Goal: Feedback & Contribution: Submit feedback/report problem

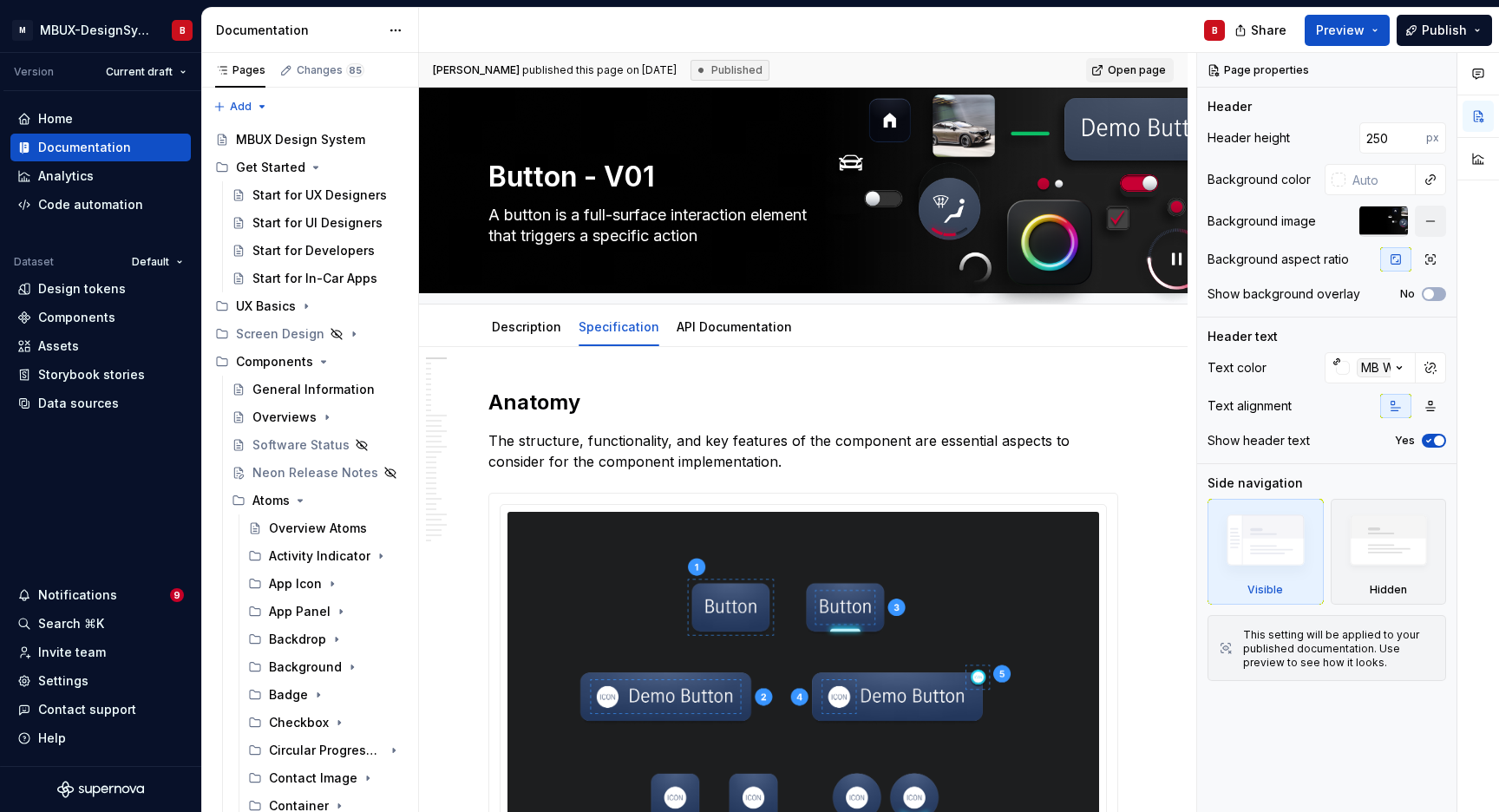
type textarea "*"
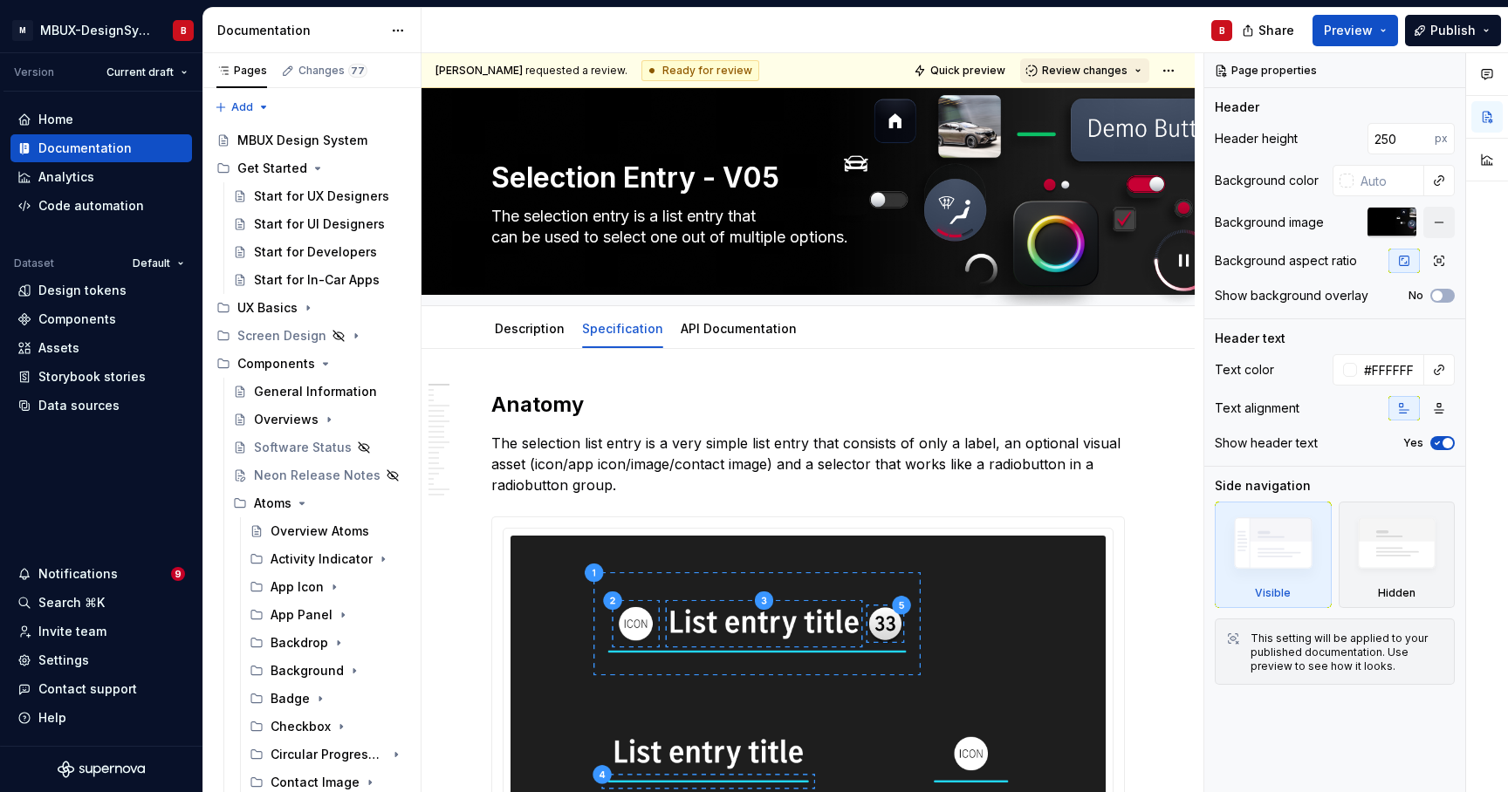
click at [1067, 69] on span "Review changes" at bounding box center [1085, 71] width 86 height 14
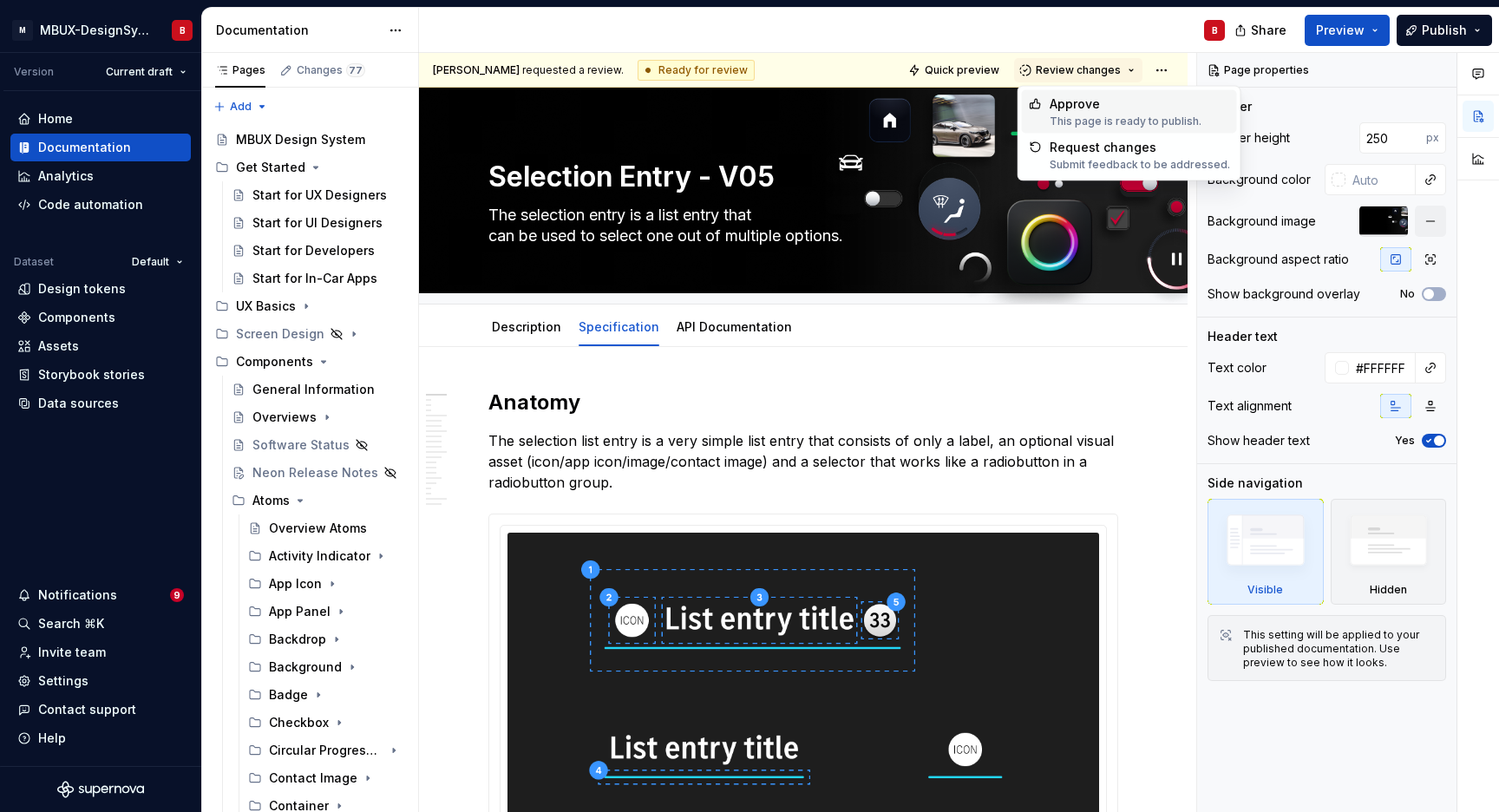
click at [1120, 104] on div "Approve" at bounding box center [1125, 103] width 152 height 17
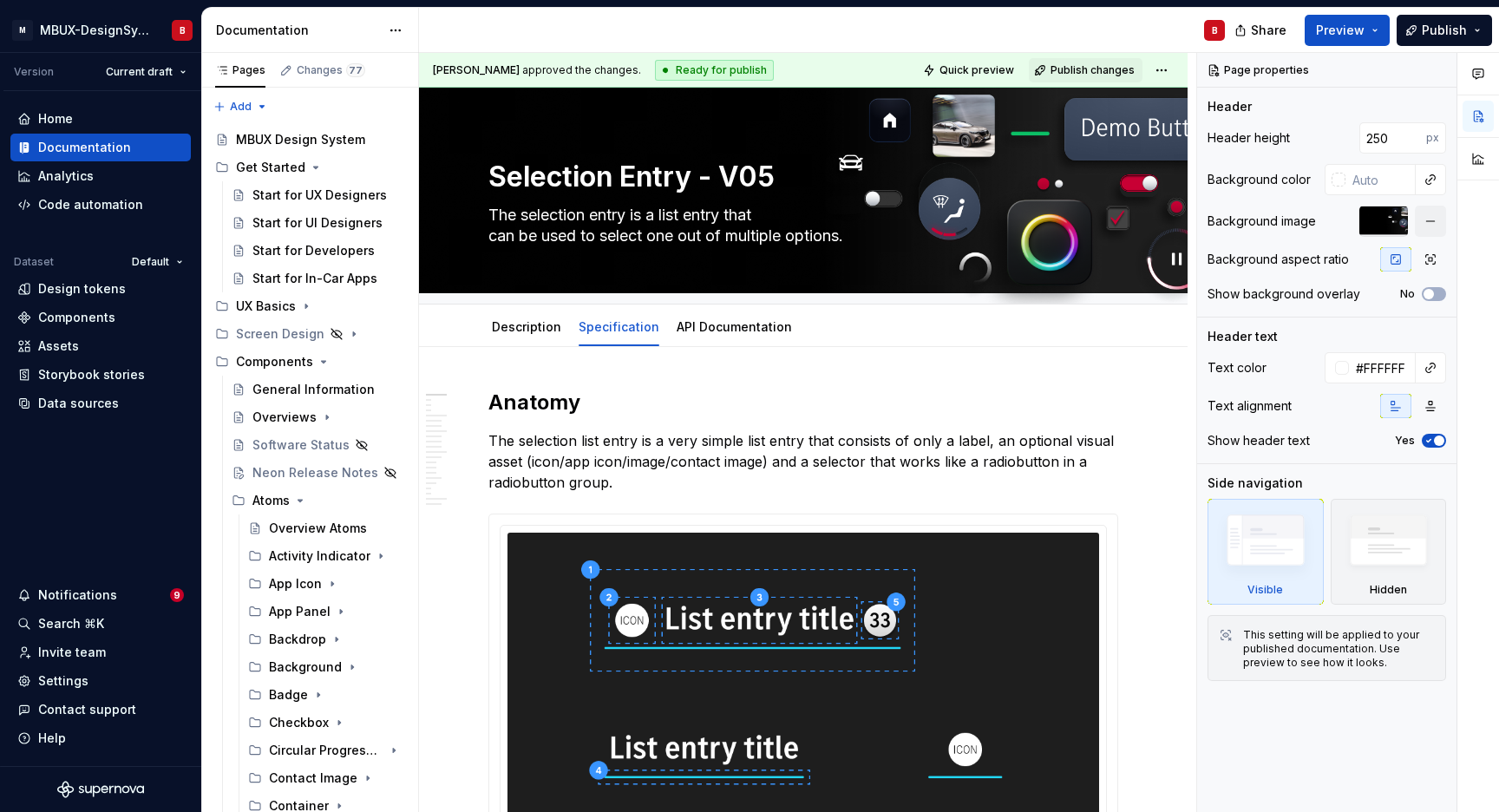
type textarea "*"
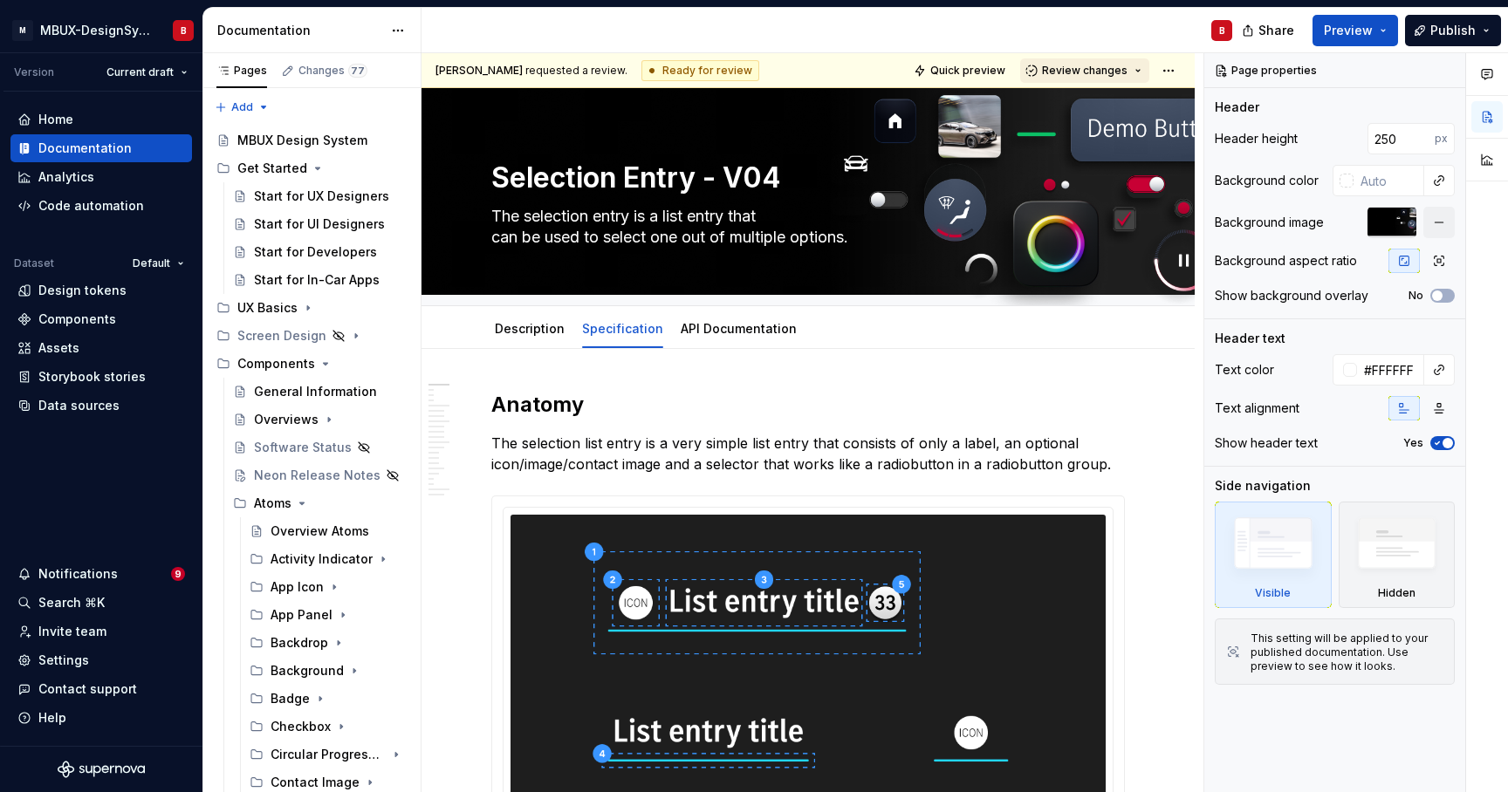
click at [1077, 78] on button "Review changes" at bounding box center [1084, 70] width 129 height 24
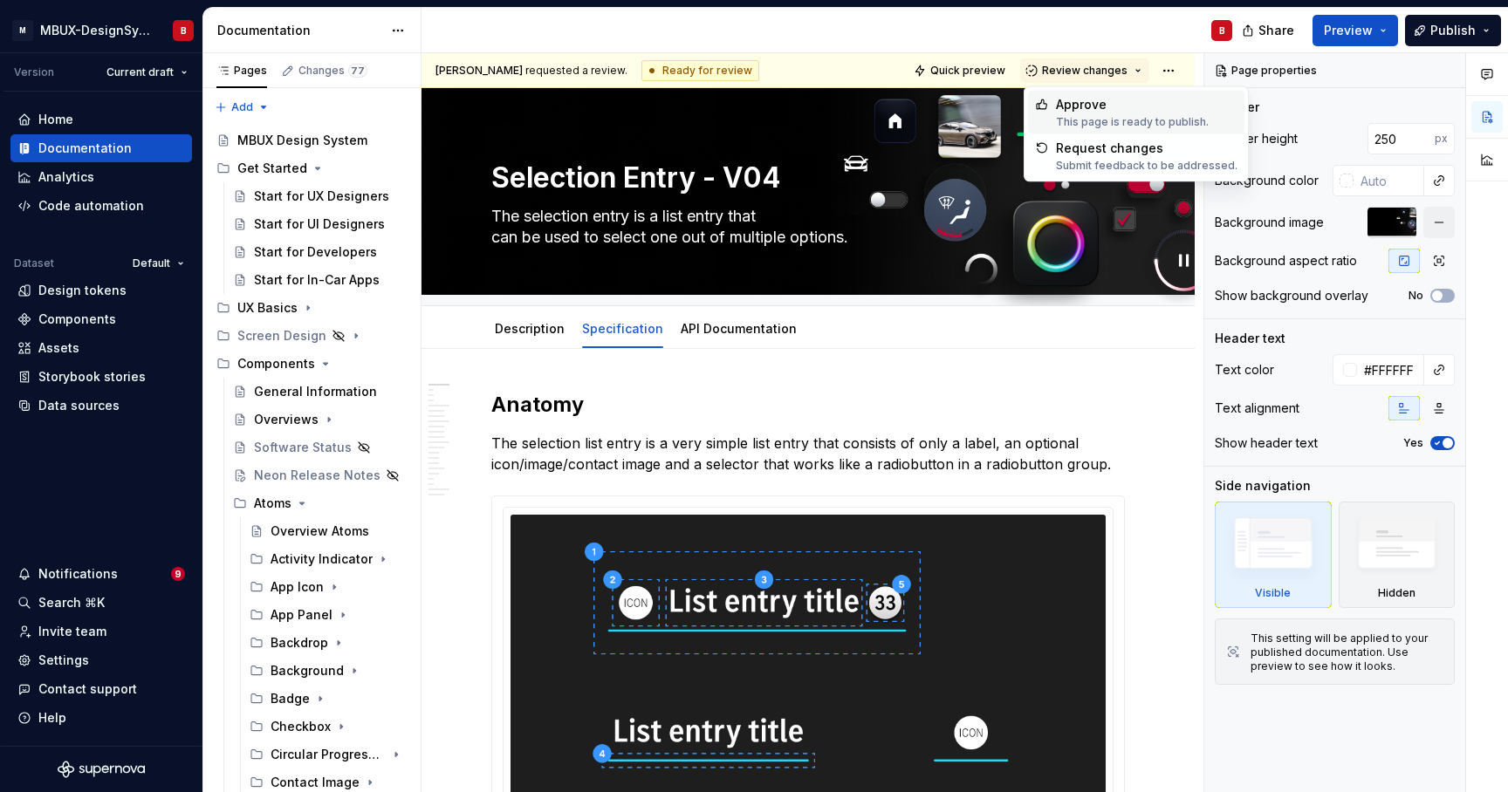
click at [1089, 107] on div "Approve" at bounding box center [1132, 104] width 153 height 17
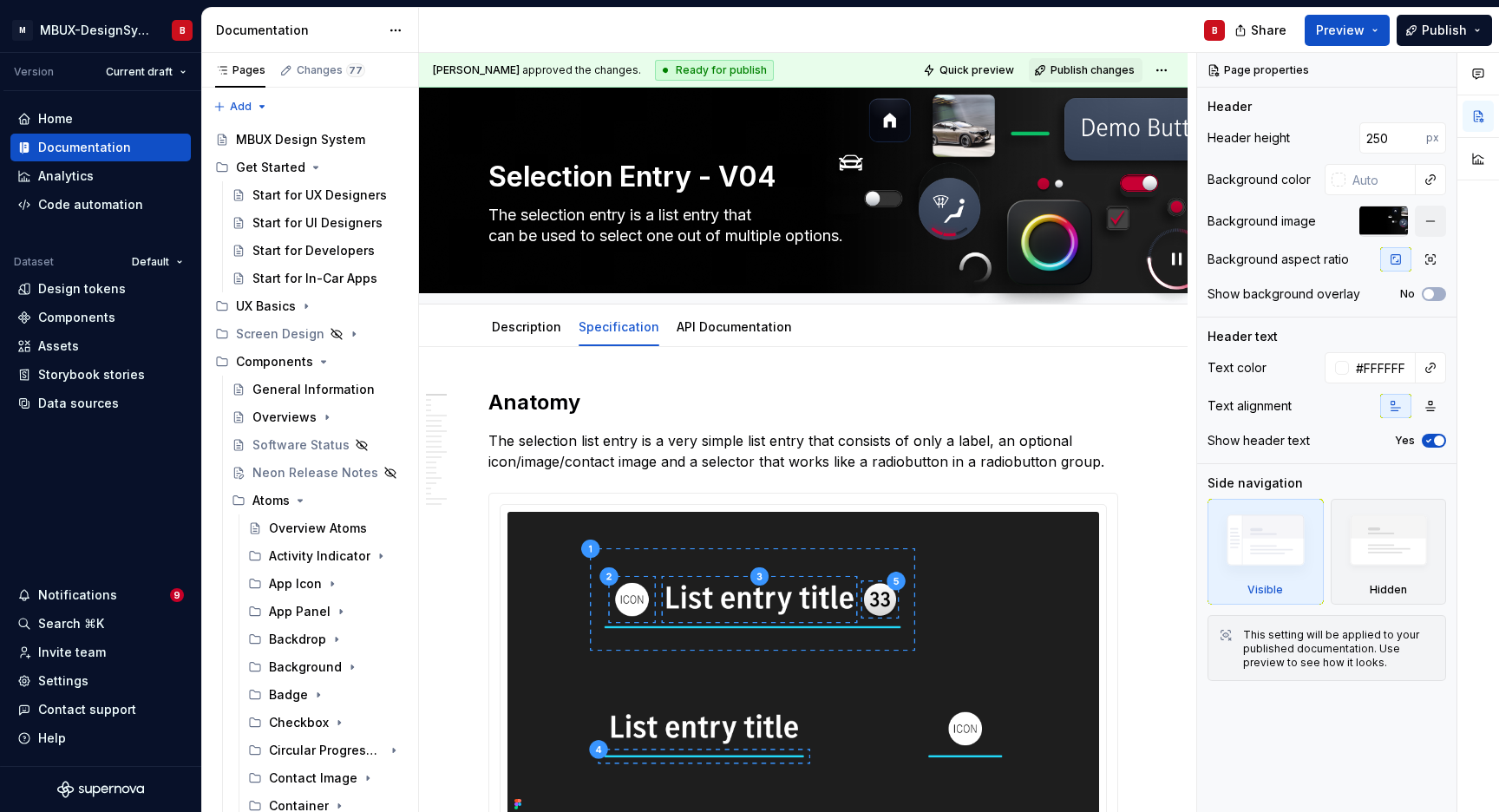
type textarea "*"
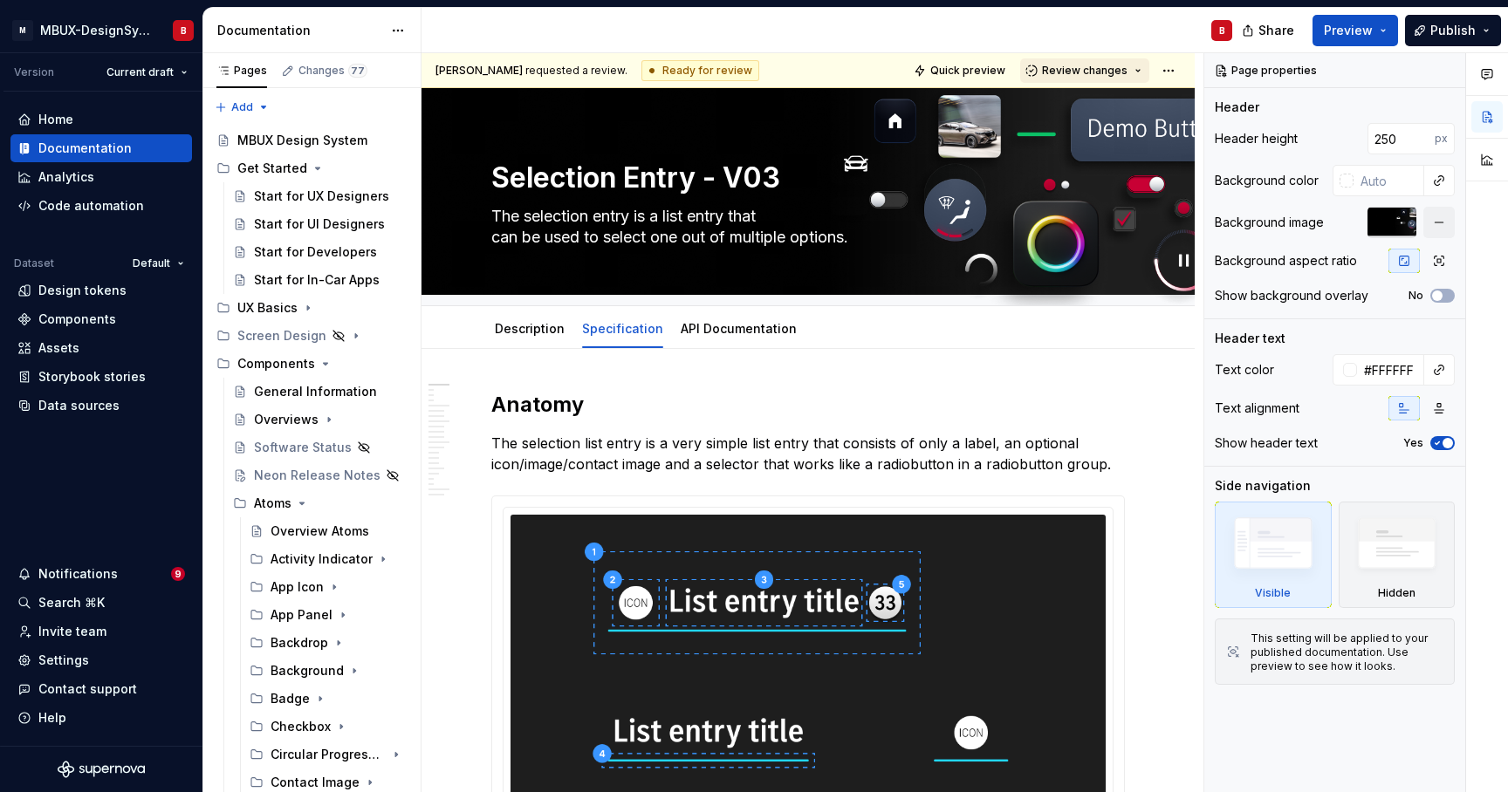
click at [1088, 73] on span "Review changes" at bounding box center [1085, 71] width 86 height 14
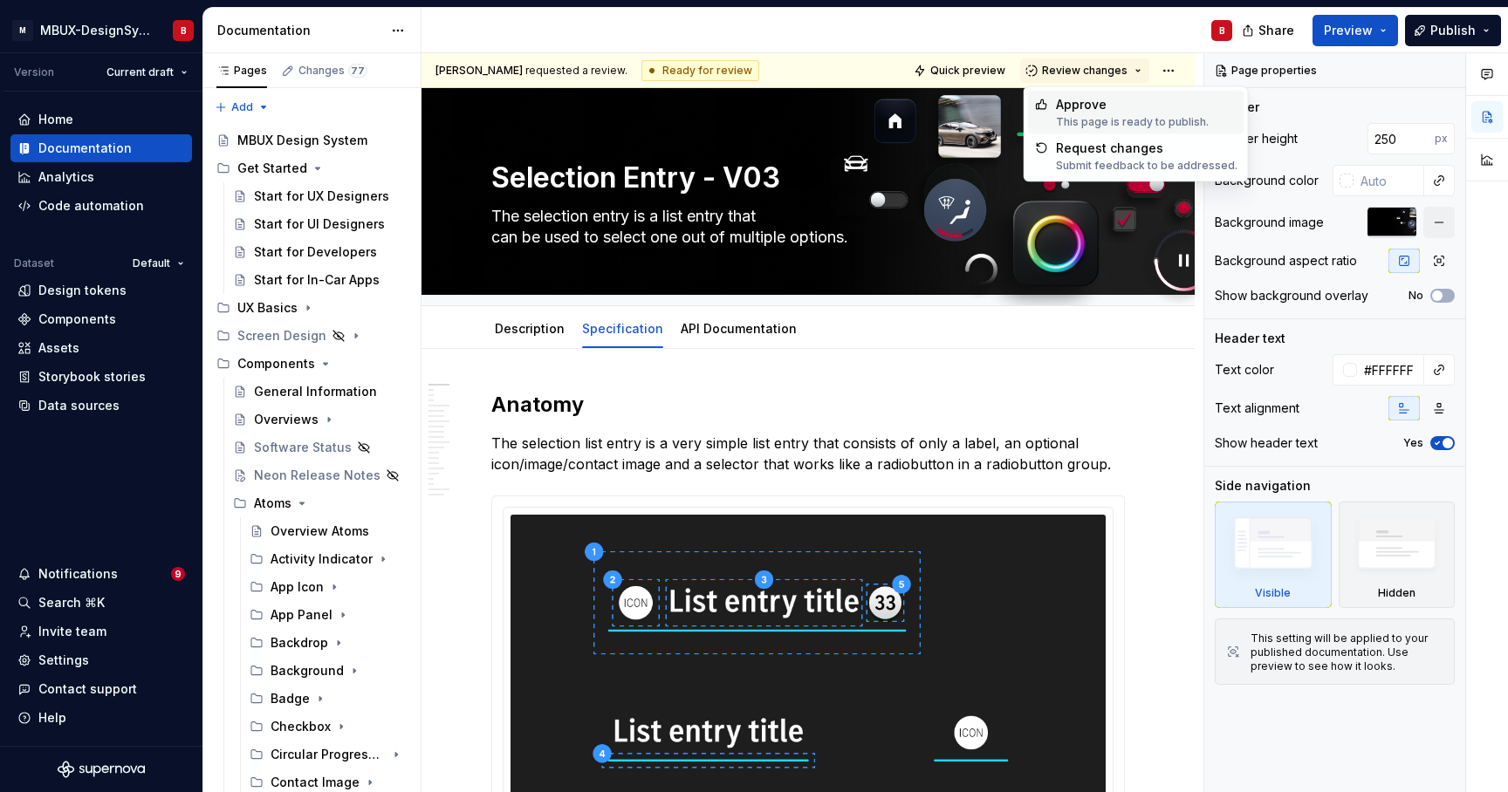
click at [1100, 105] on div "Approve" at bounding box center [1132, 104] width 153 height 17
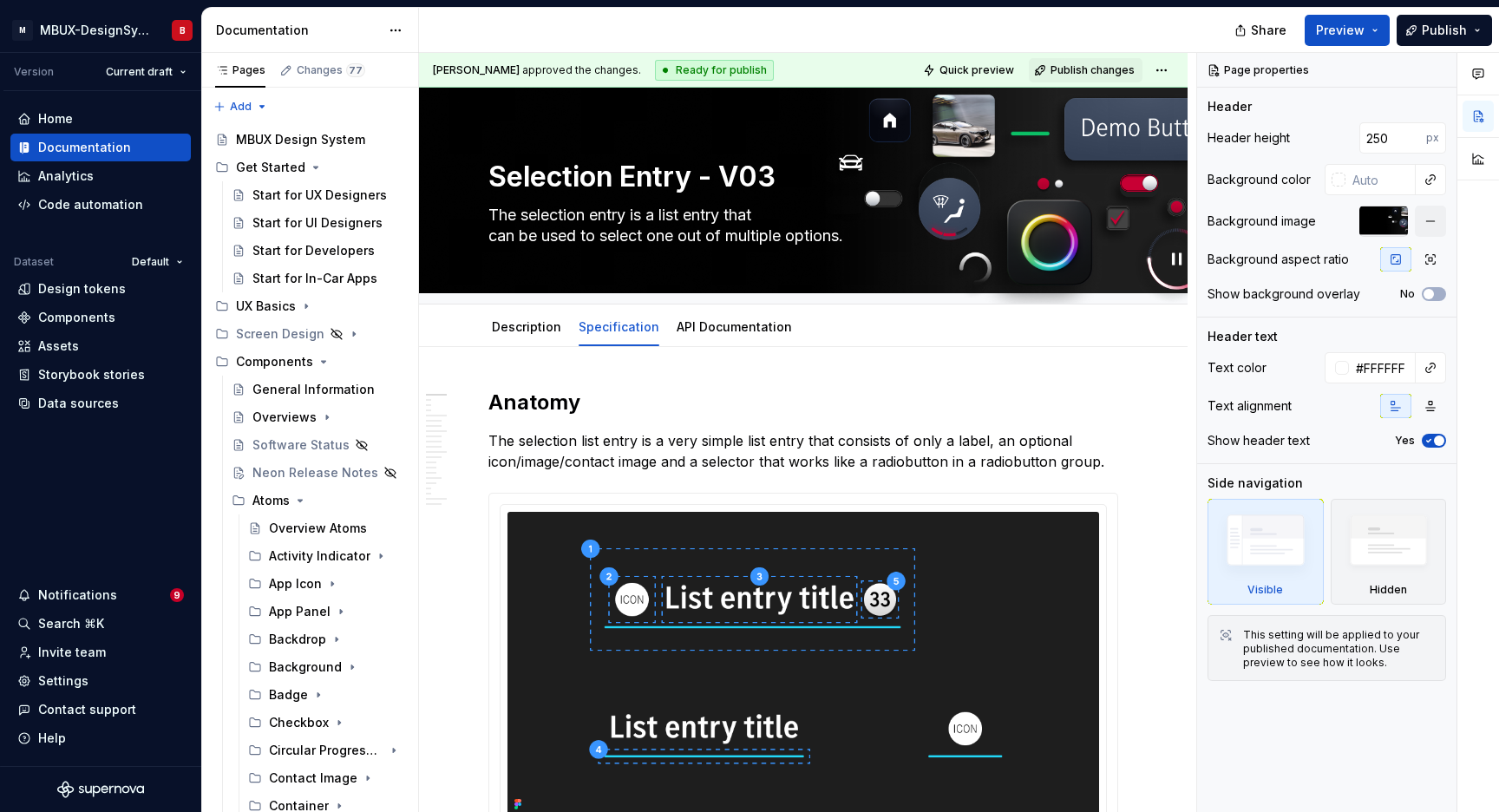
type textarea "*"
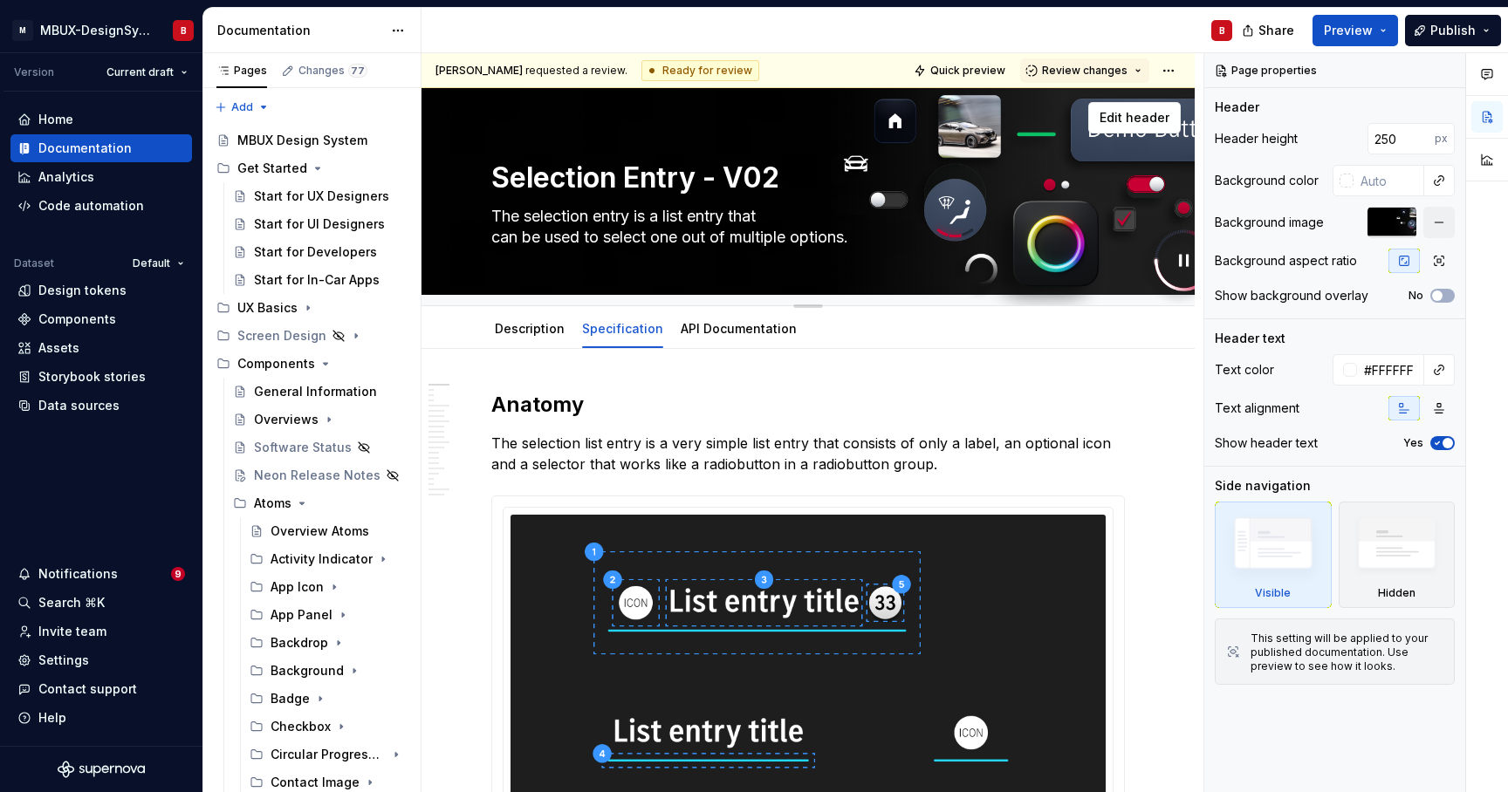
drag, startPoint x: 1088, startPoint y: 75, endPoint x: 998, endPoint y: 110, distance: 96.4
click at [1088, 74] on span "Review changes" at bounding box center [1085, 71] width 86 height 14
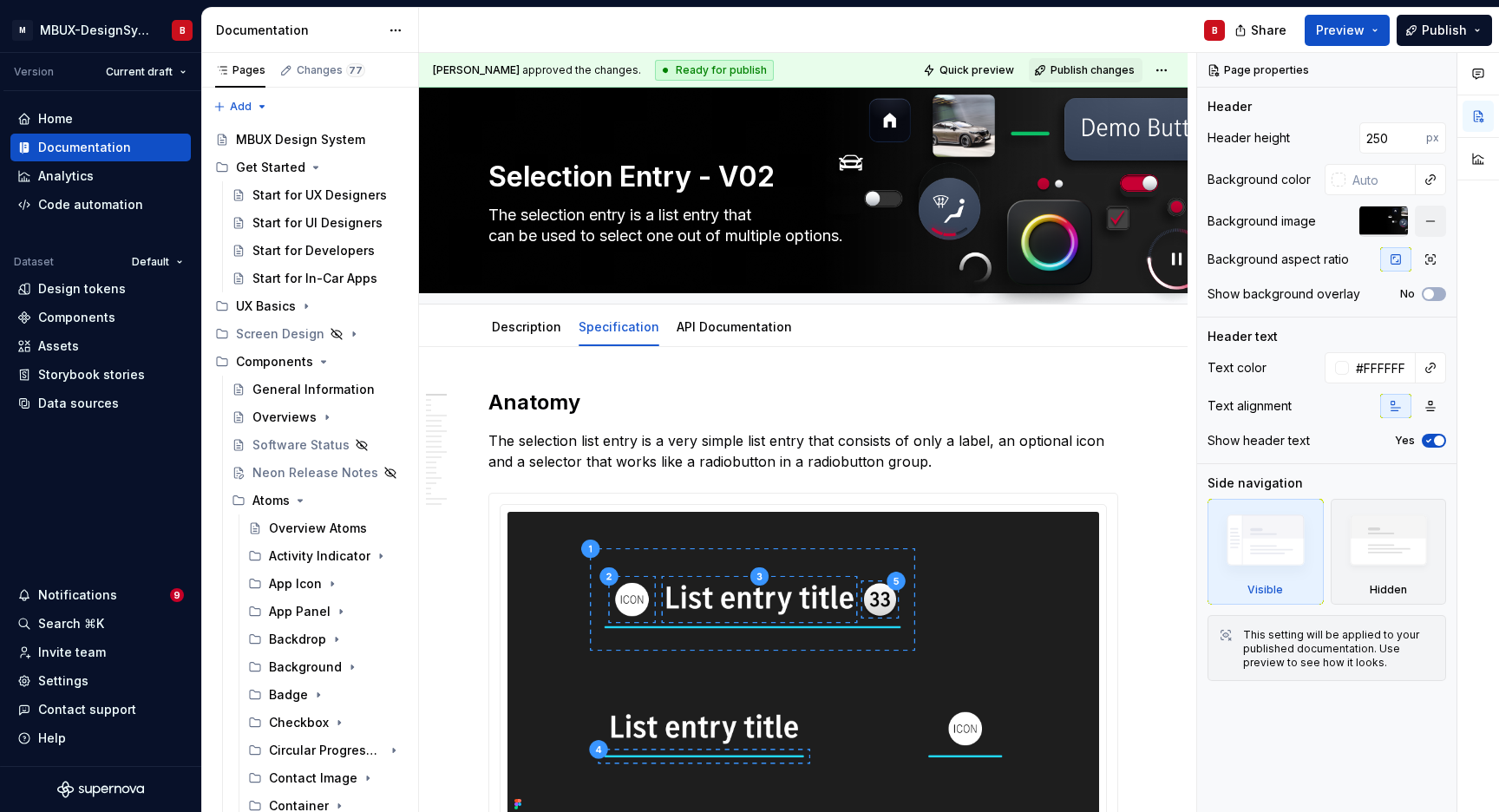
type textarea "*"
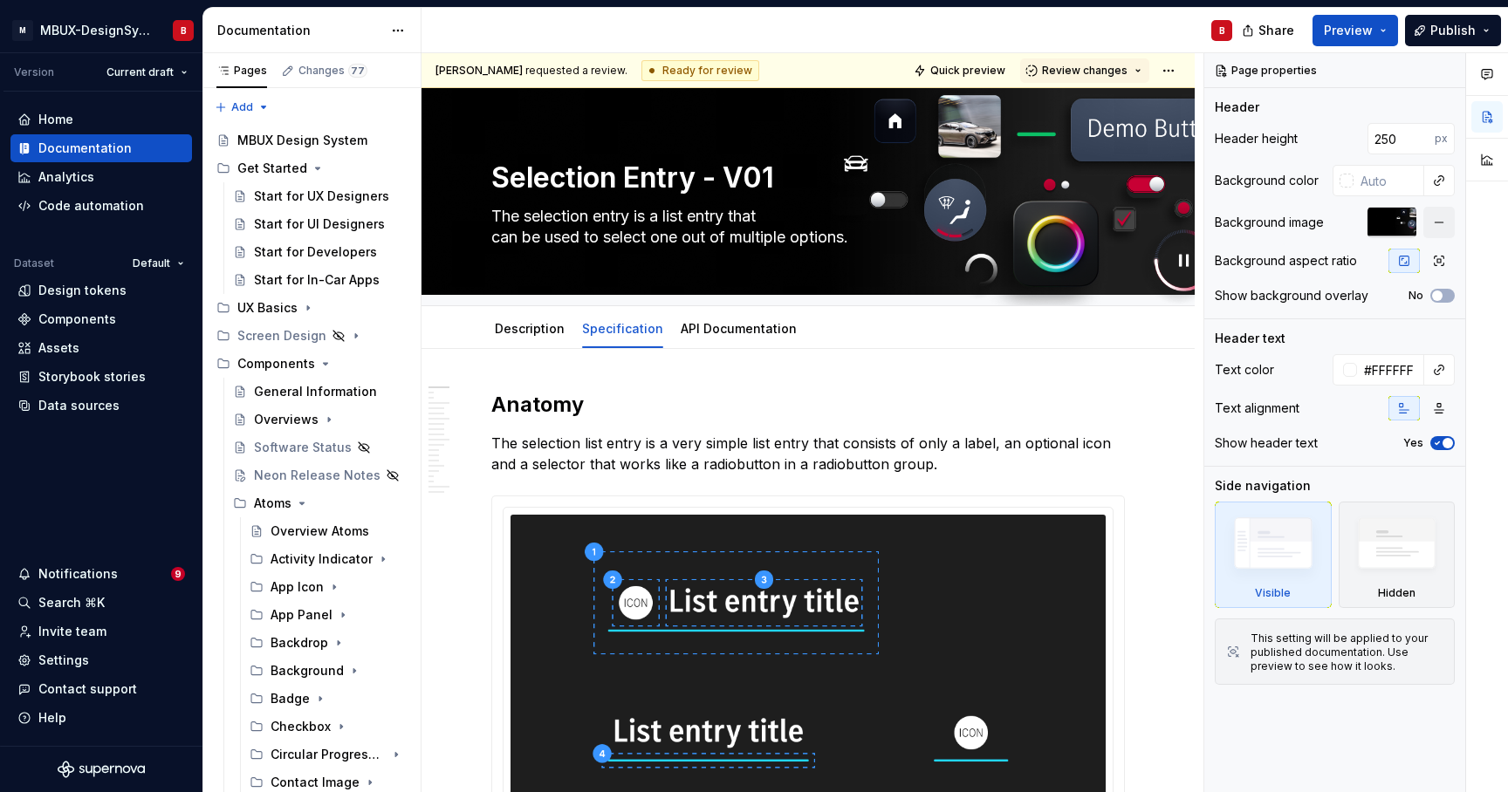
click at [1098, 72] on span "Review changes" at bounding box center [1085, 71] width 86 height 14
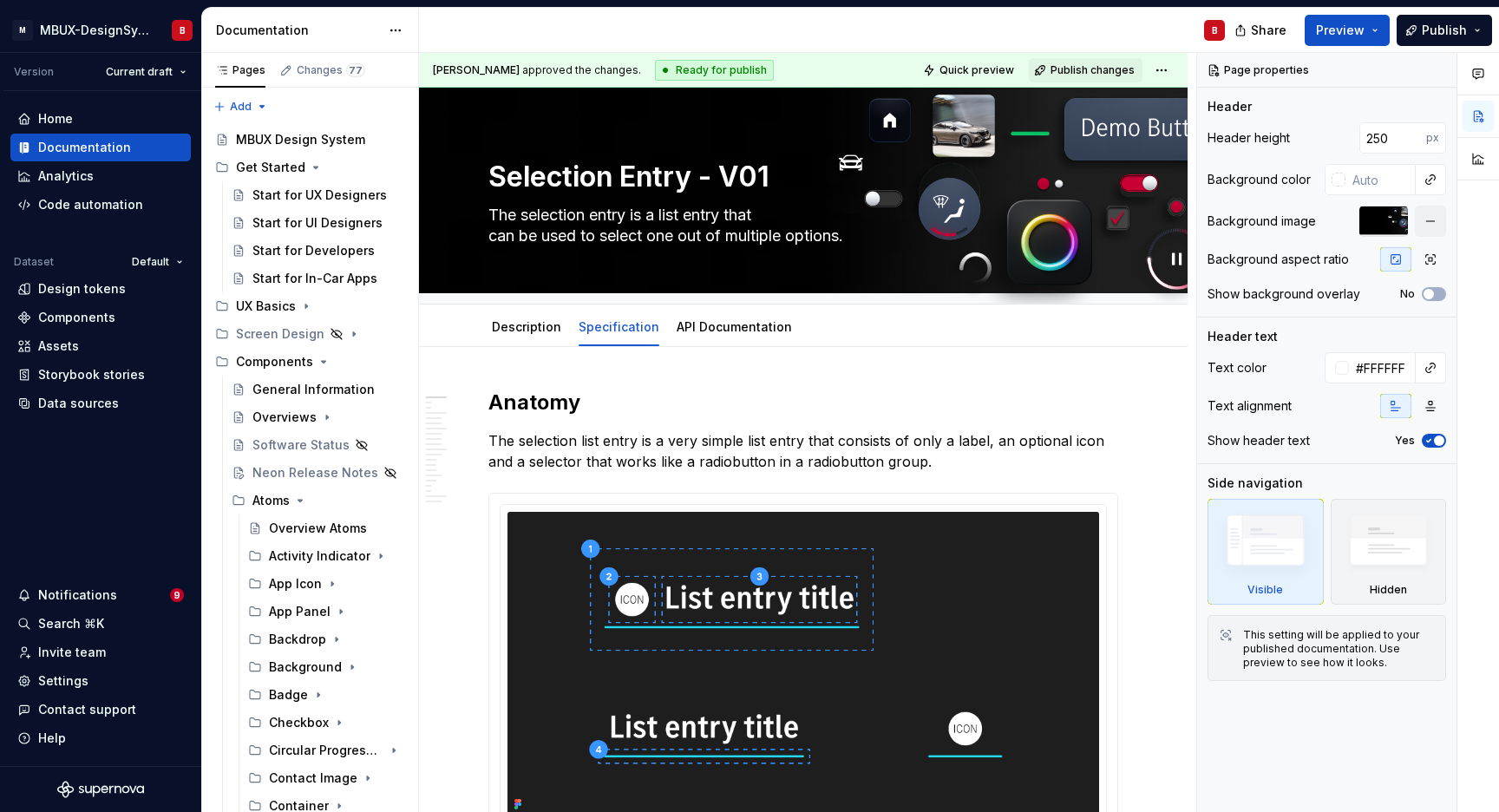
type textarea "*"
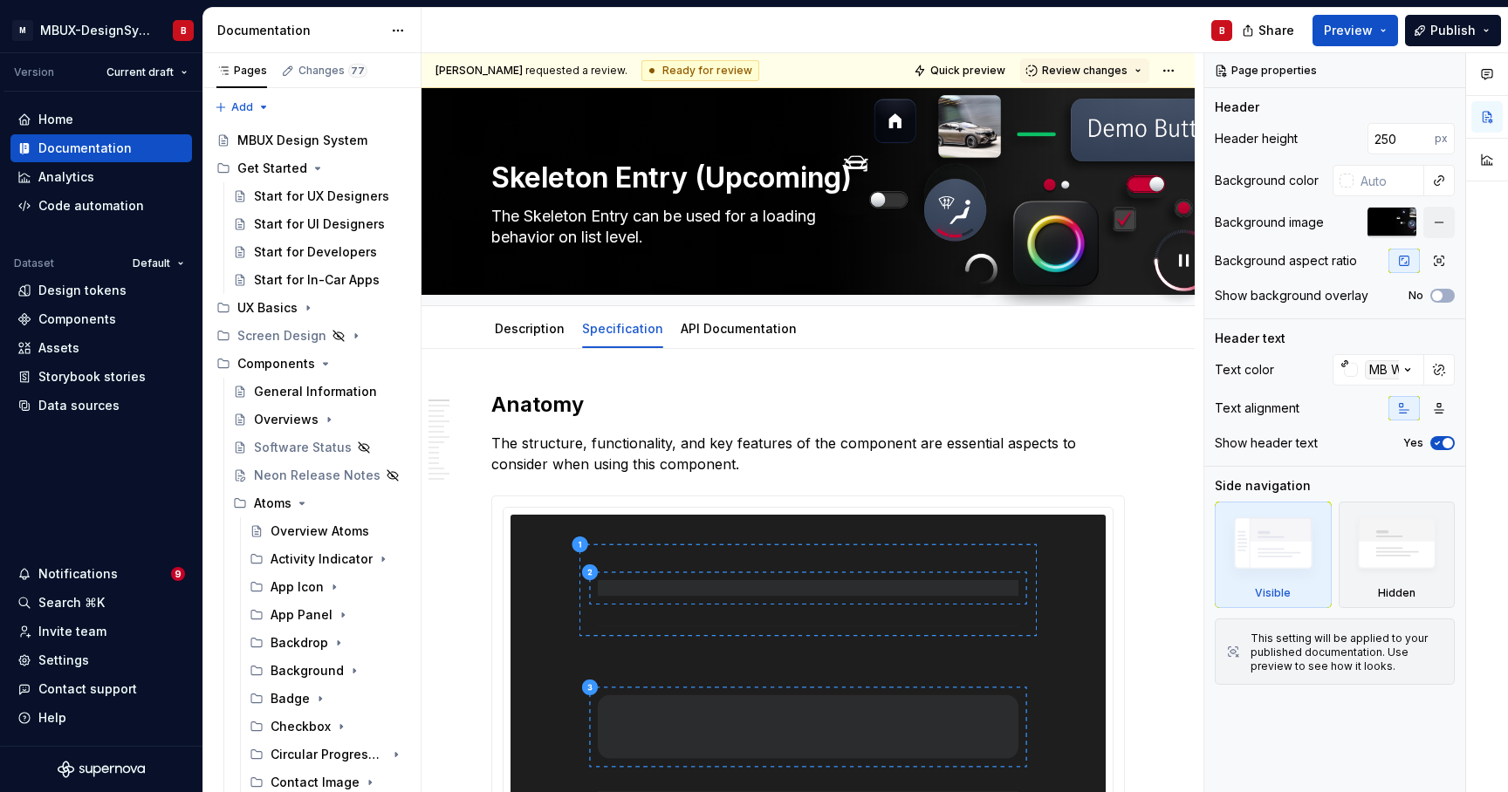
click at [1096, 75] on span "Review changes" at bounding box center [1085, 71] width 86 height 14
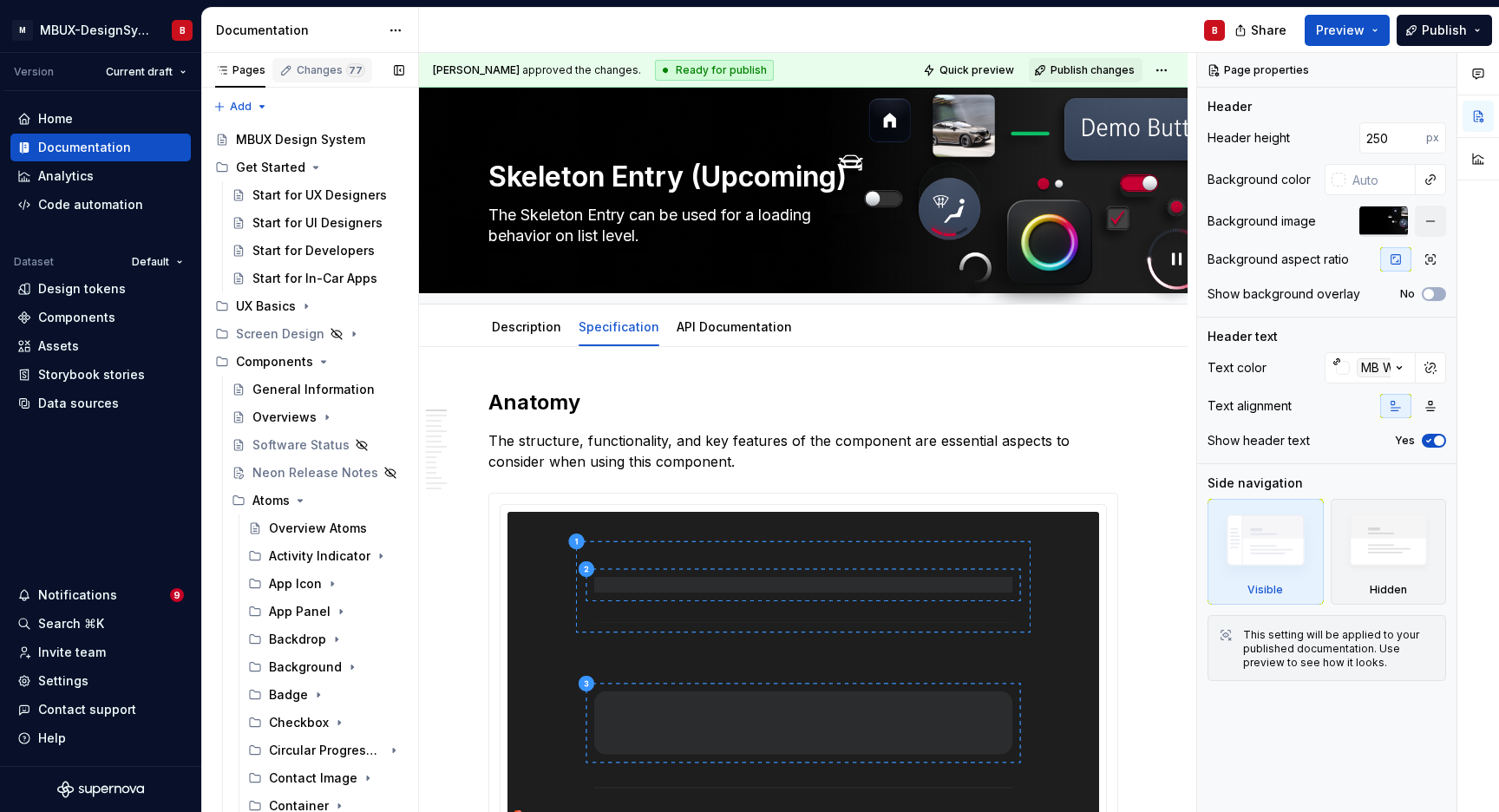
type textarea "*"
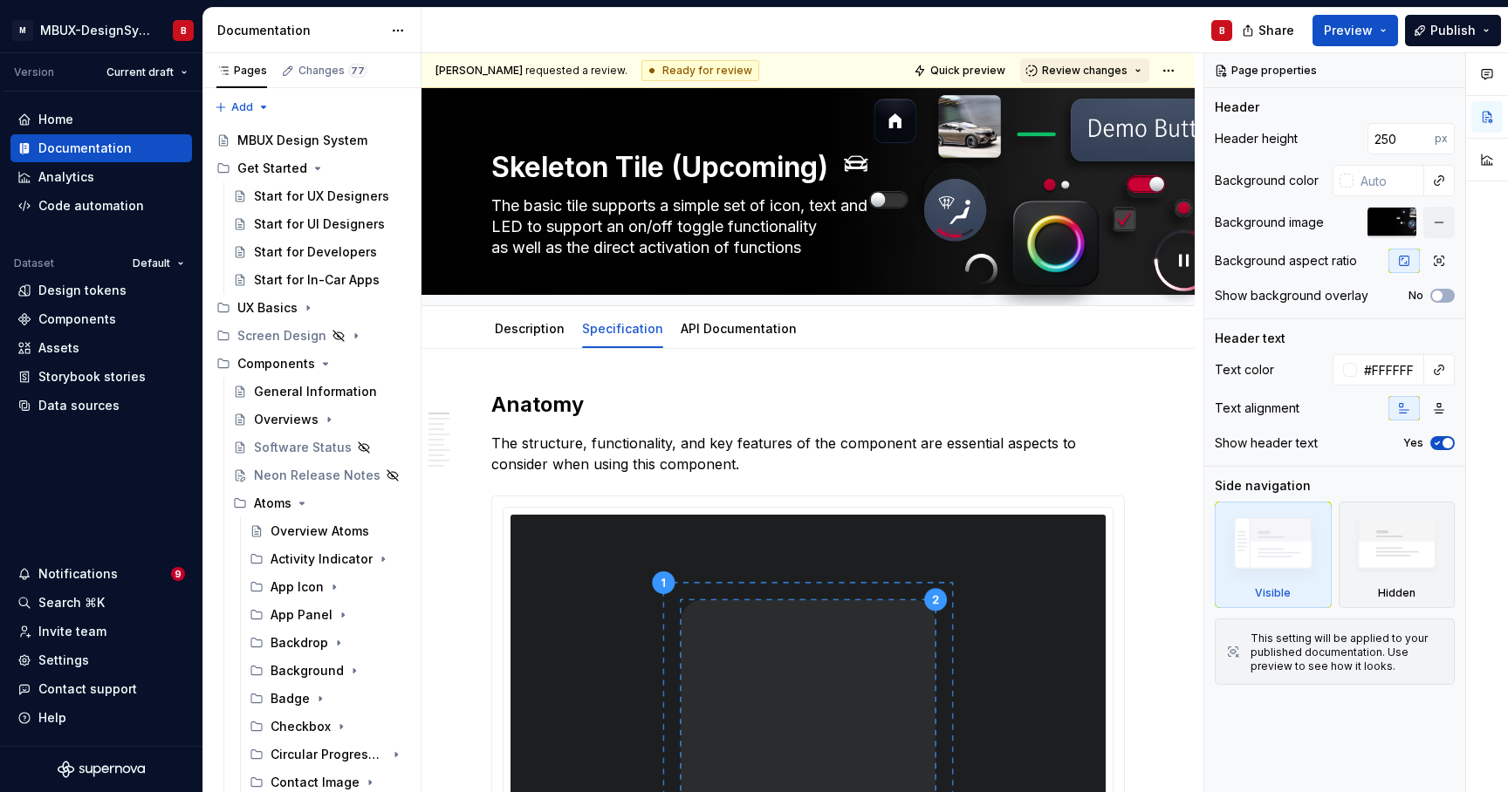
click at [1095, 78] on button "Review changes" at bounding box center [1084, 70] width 129 height 24
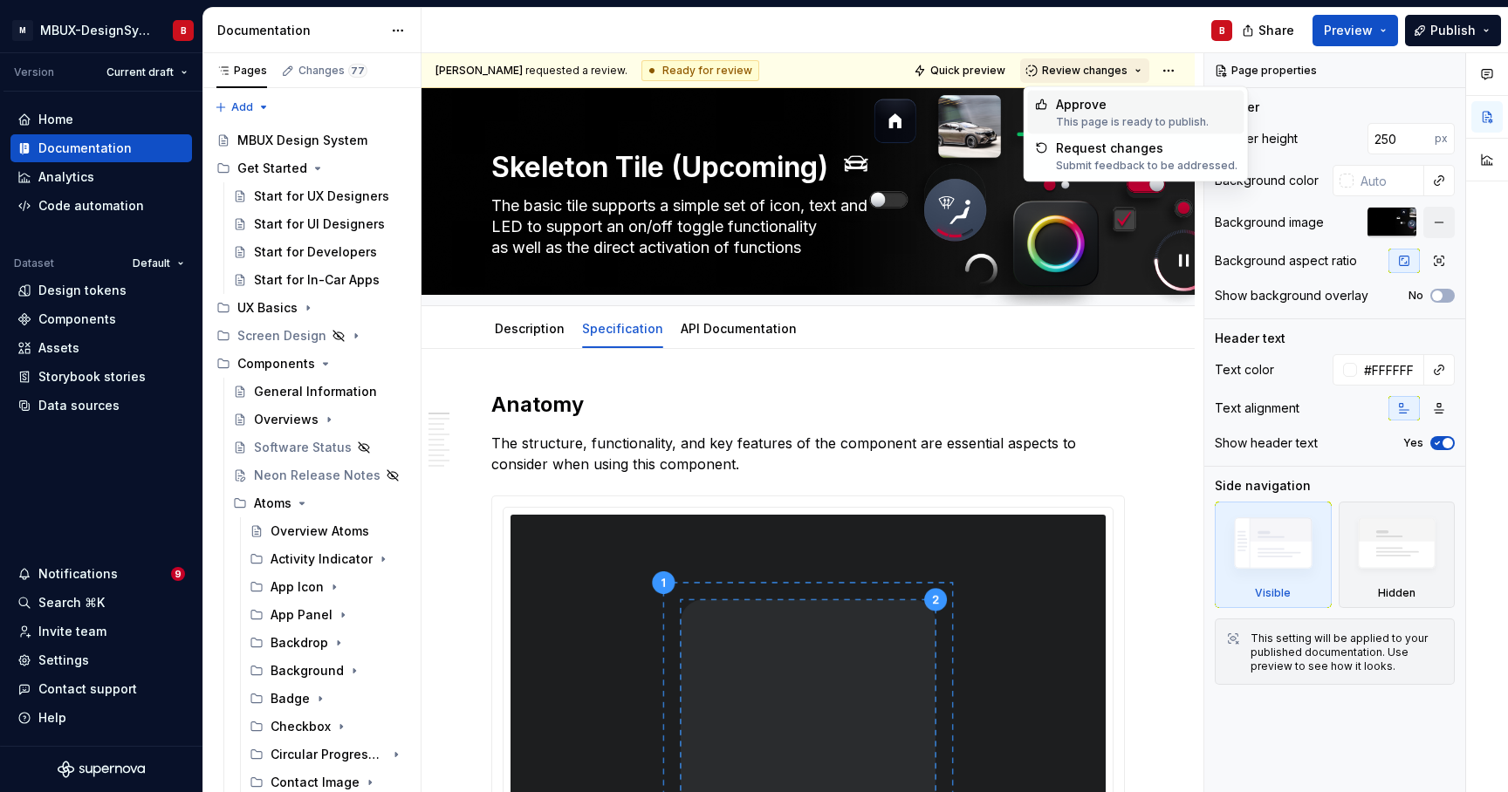
click at [1105, 106] on div "Approve" at bounding box center [1132, 104] width 153 height 17
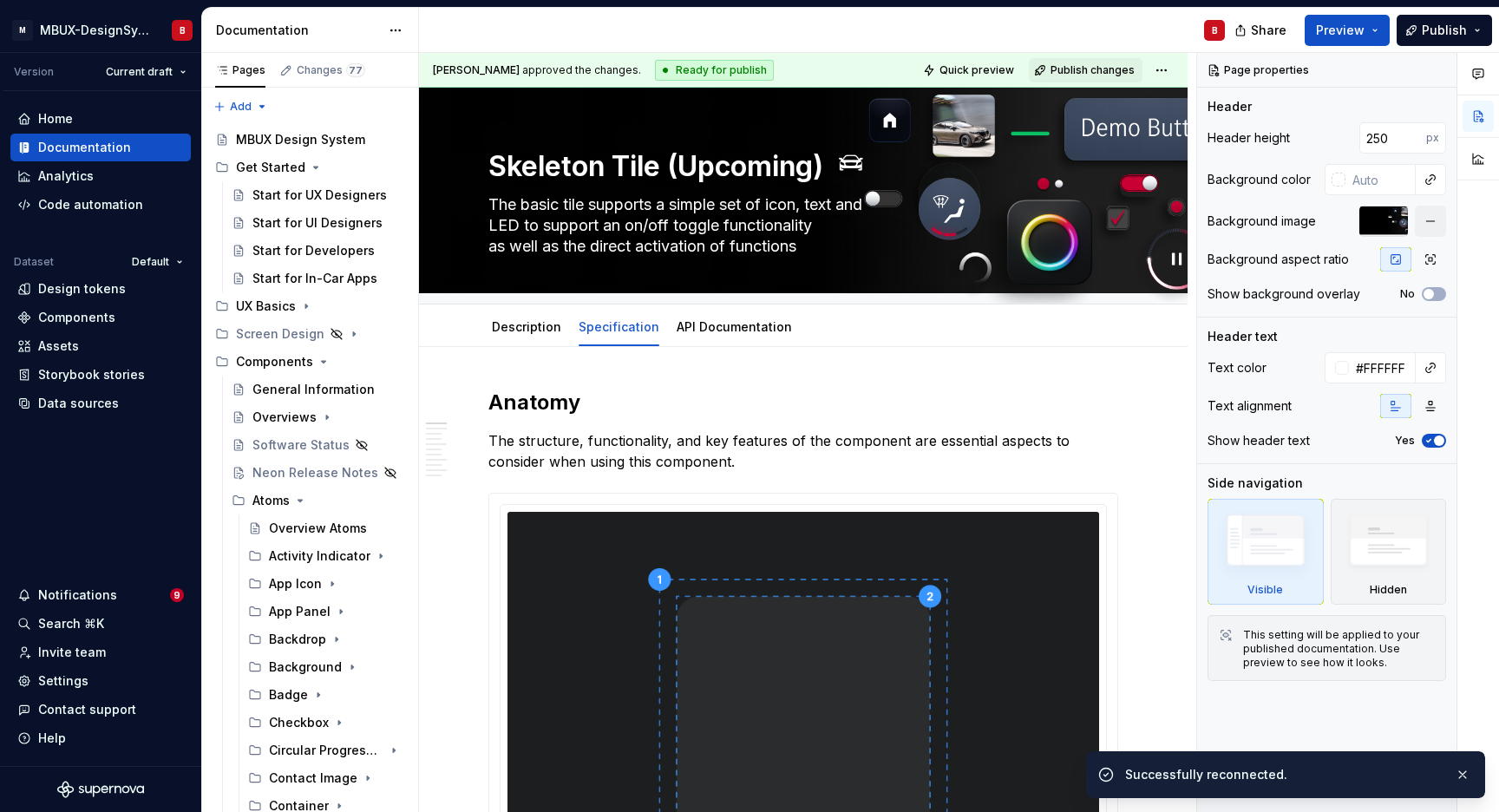
type textarea "*"
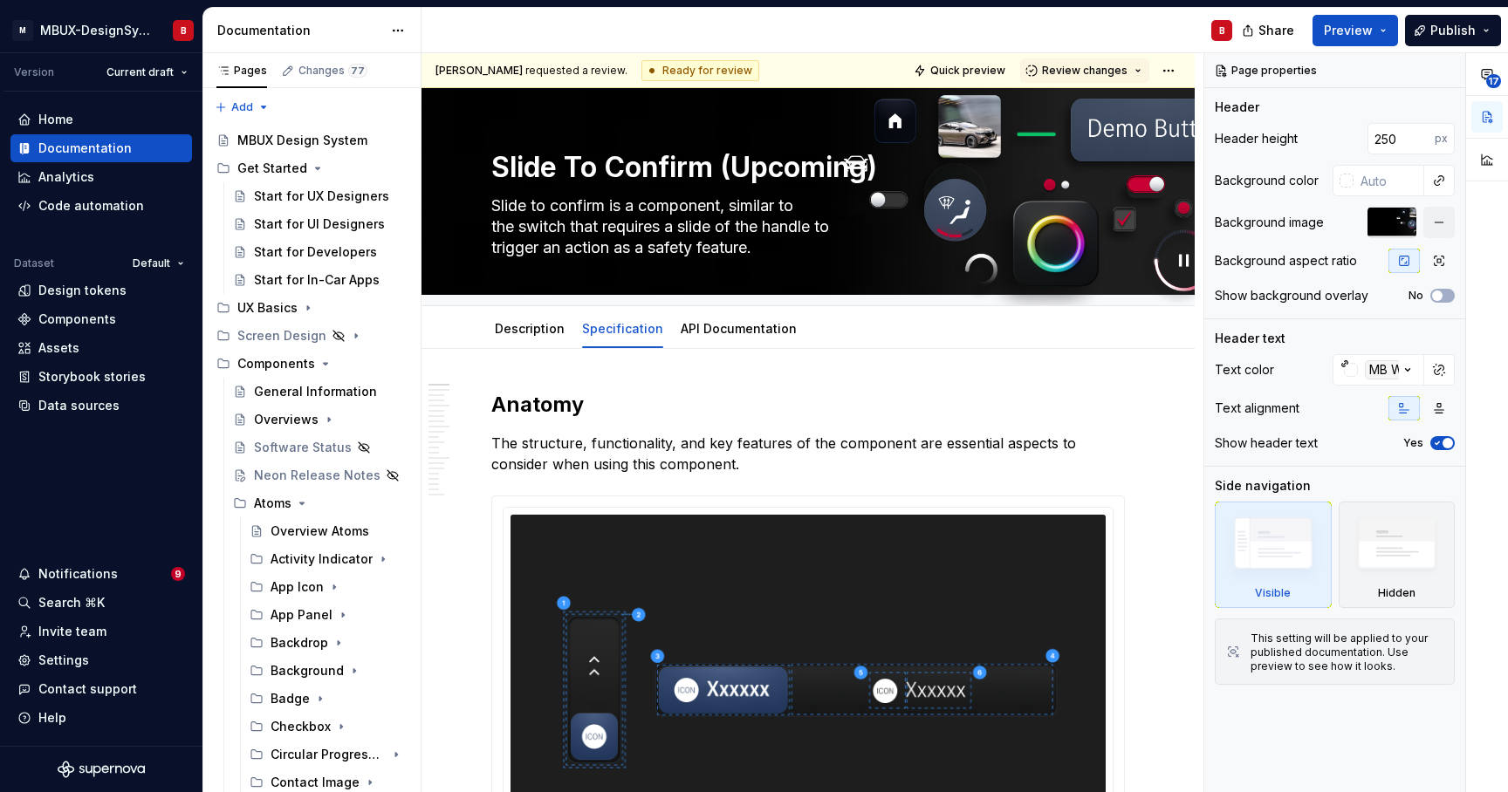
click at [1067, 70] on span "Review changes" at bounding box center [1085, 71] width 86 height 14
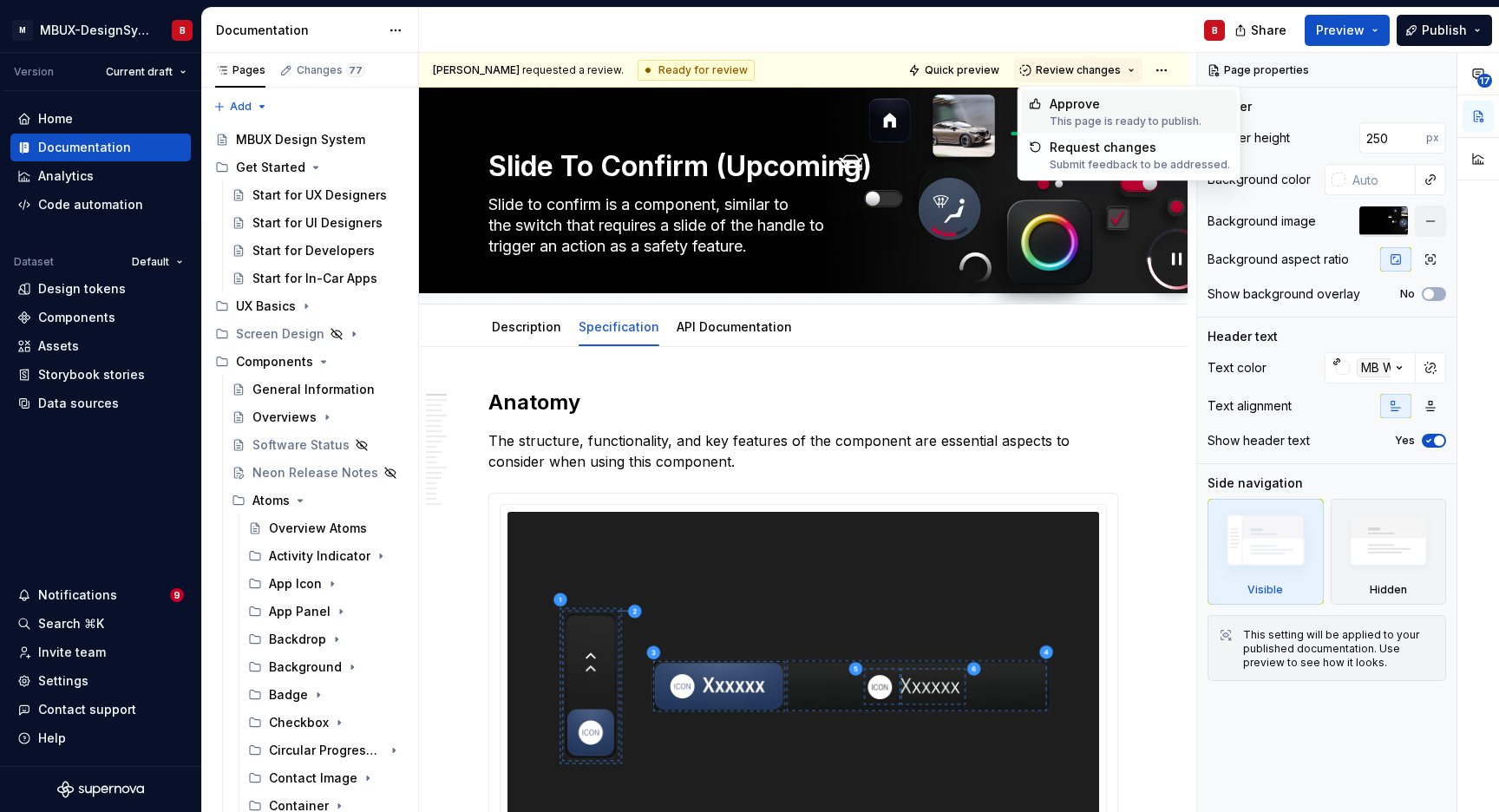
click at [1071, 105] on div "Approve" at bounding box center [1125, 103] width 152 height 17
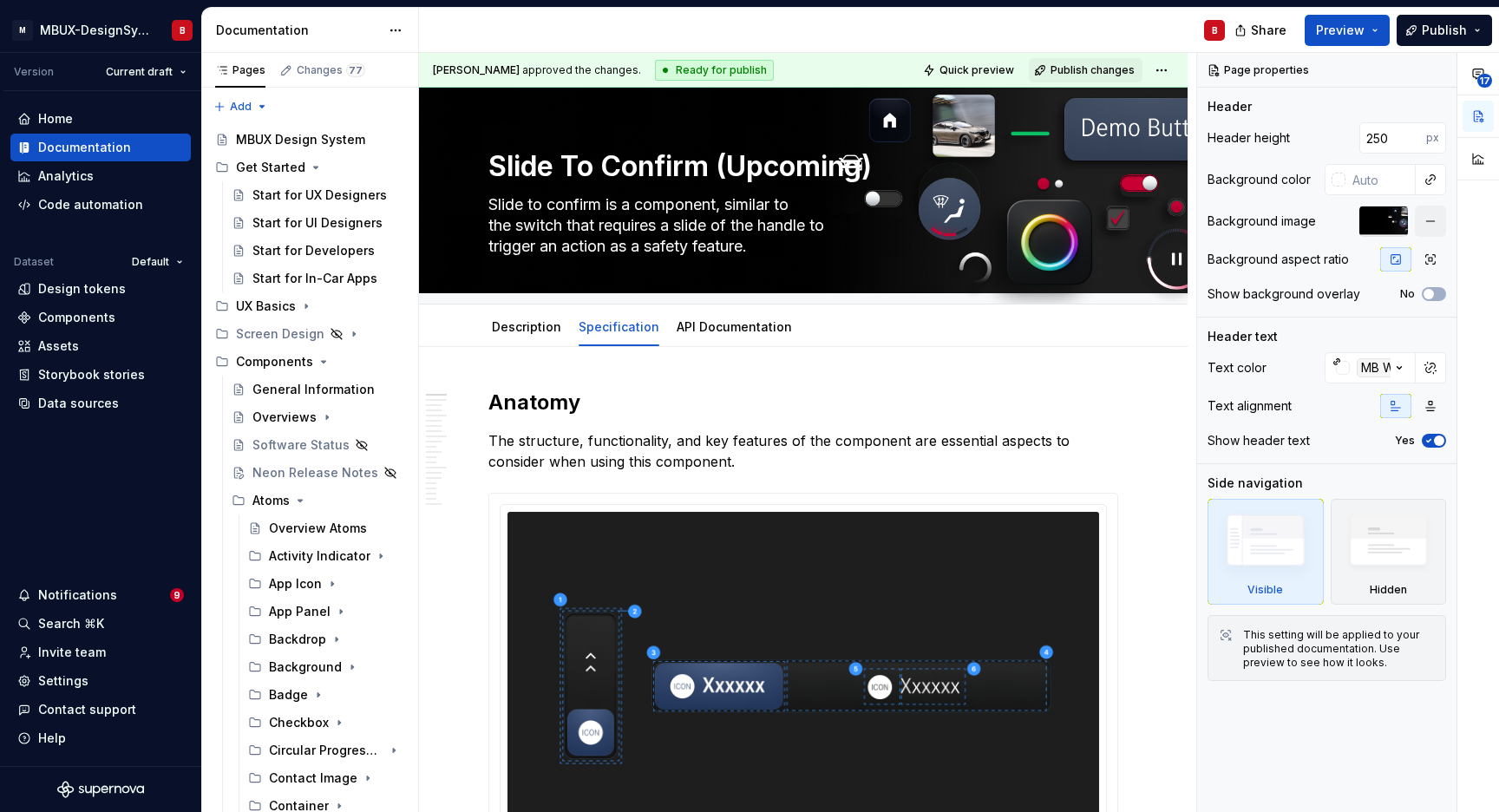
type textarea "*"
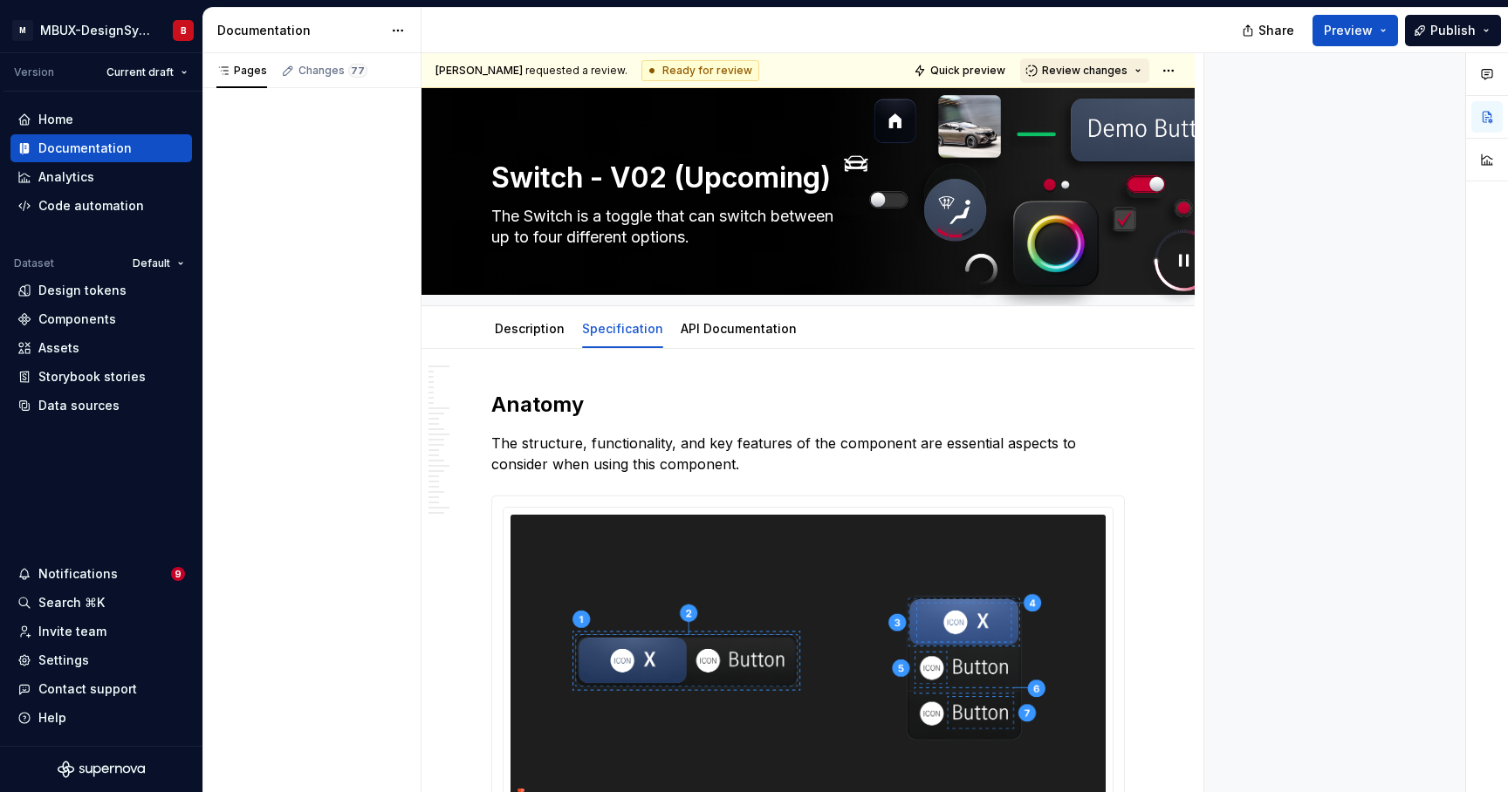
click at [1090, 63] on button "Review changes" at bounding box center [1084, 70] width 129 height 24
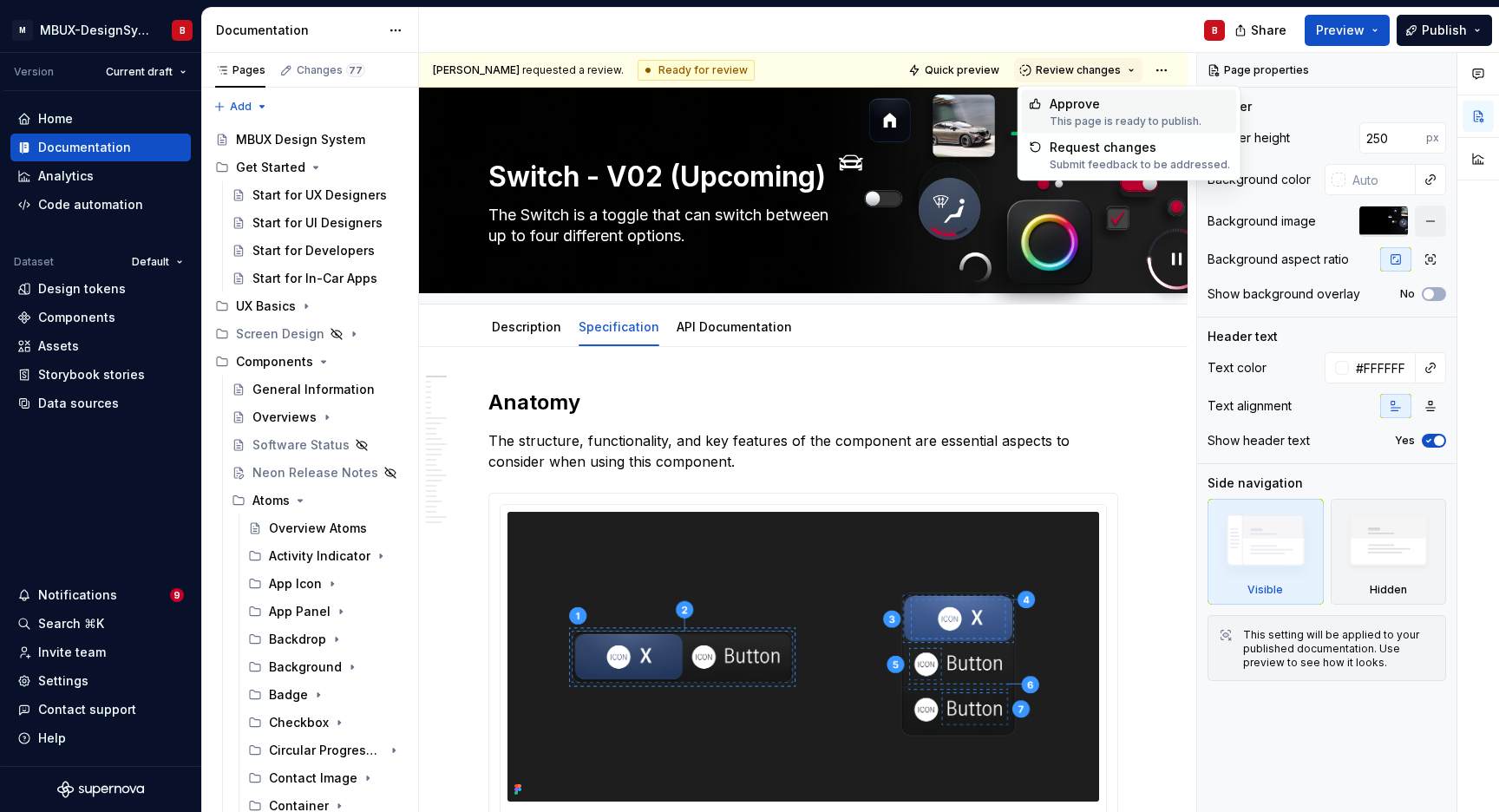
click at [1105, 114] on div "This page is ready to publish." at bounding box center [1125, 121] width 152 height 14
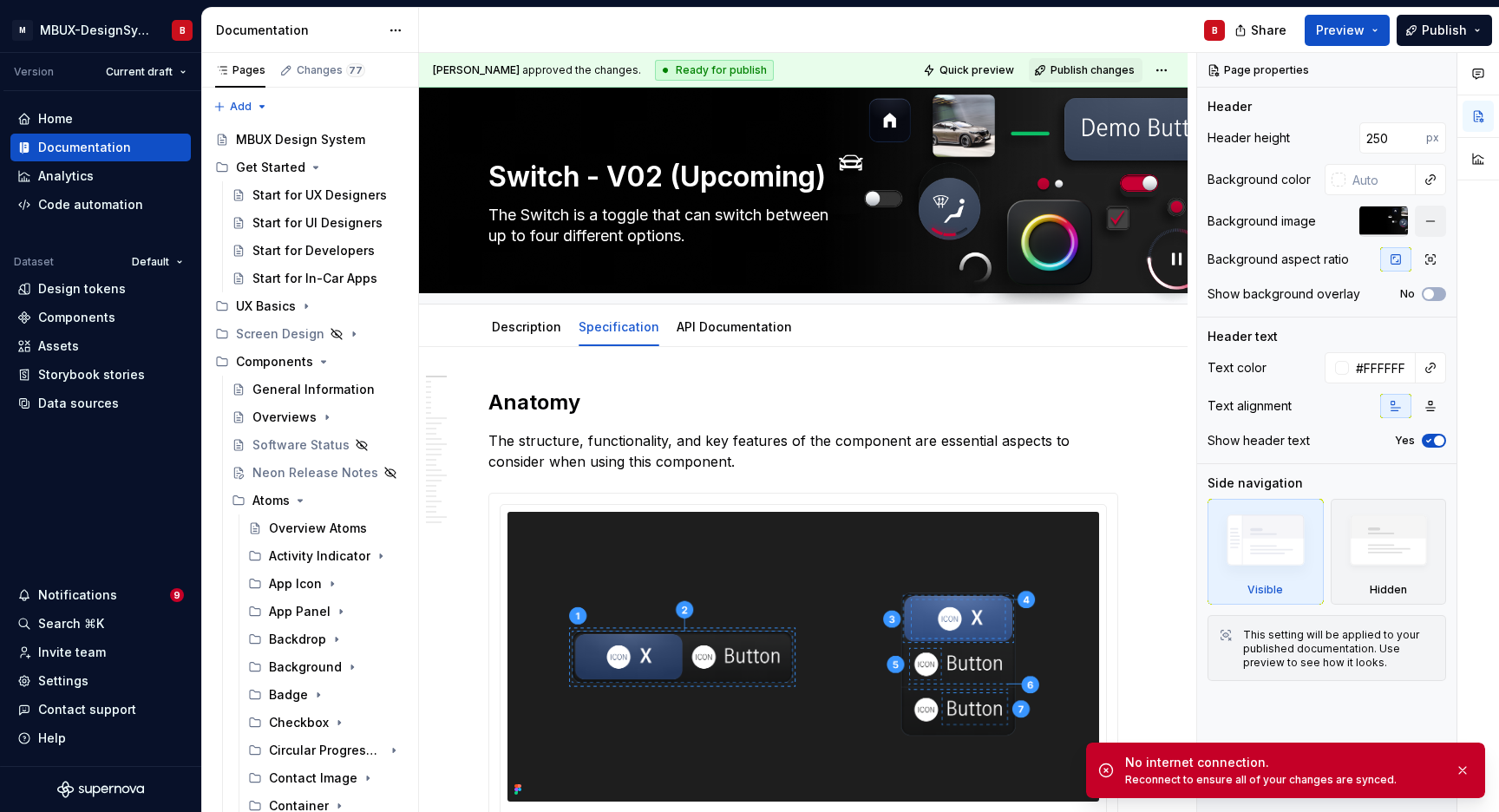
type textarea "*"
